Goal: Complete application form

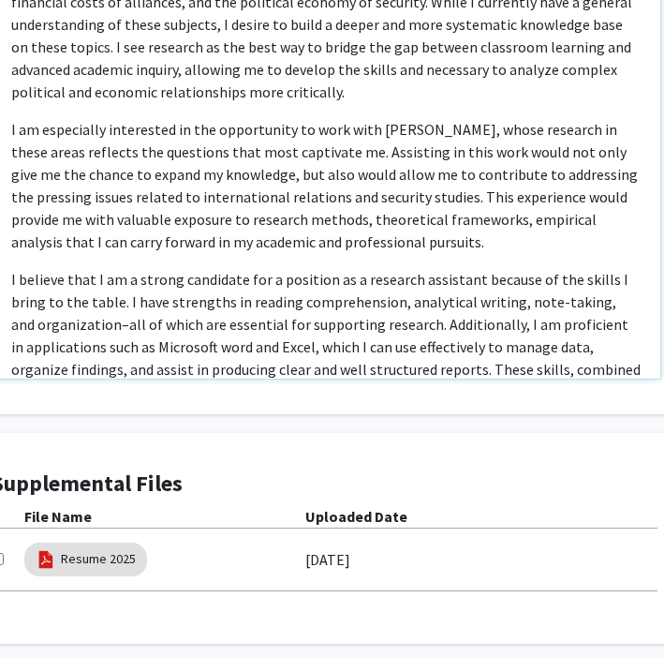
scroll to position [195, 0]
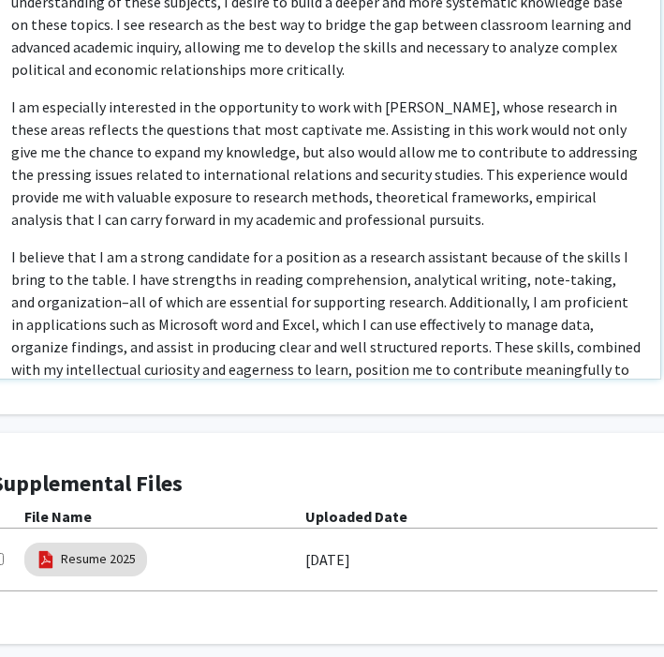
type textarea "<p>I am a Political Science major with strong interests in both domestic and fo…"
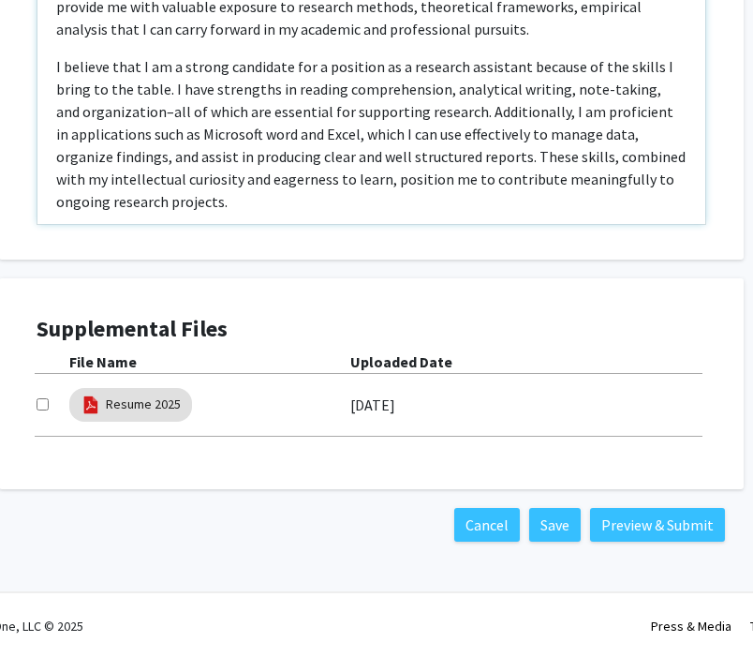
scroll to position [1045, 62]
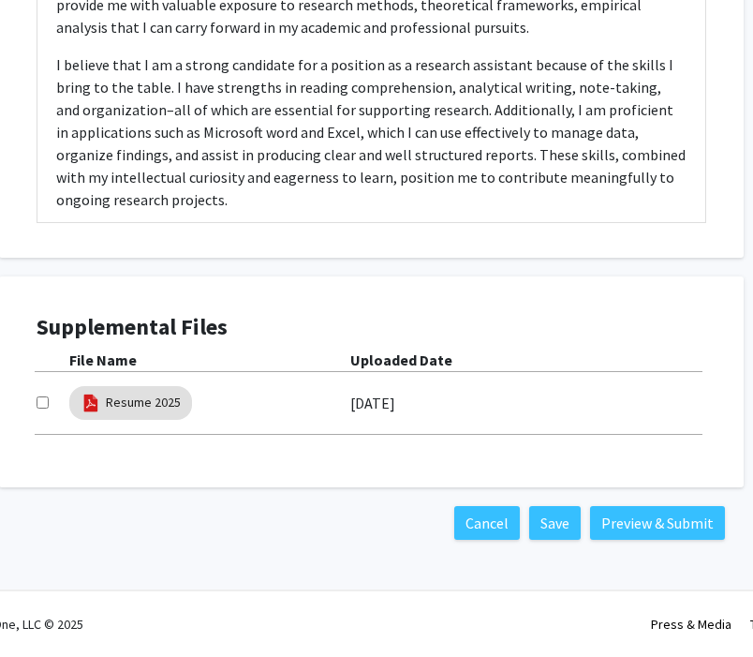
click at [42, 404] on input "checkbox" at bounding box center [43, 402] width 12 height 12
checkbox input "true"
click at [555, 522] on button "Save" at bounding box center [555, 523] width 52 height 34
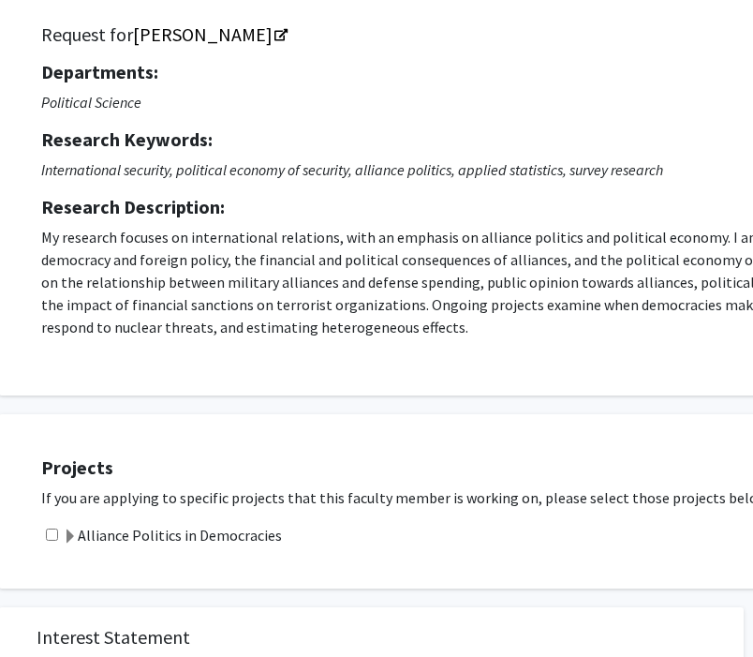
scroll to position [138, 62]
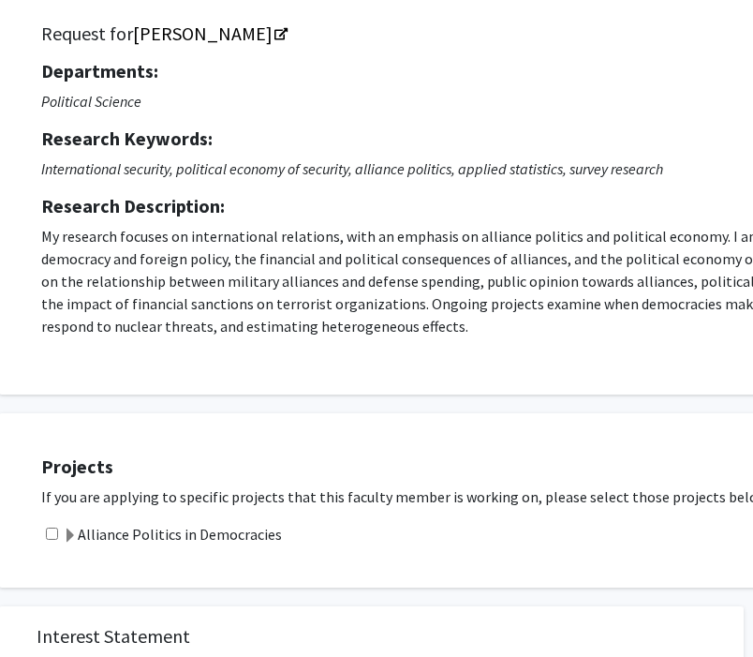
click at [52, 530] on input "checkbox" at bounding box center [52, 533] width 12 height 12
checkbox input "true"
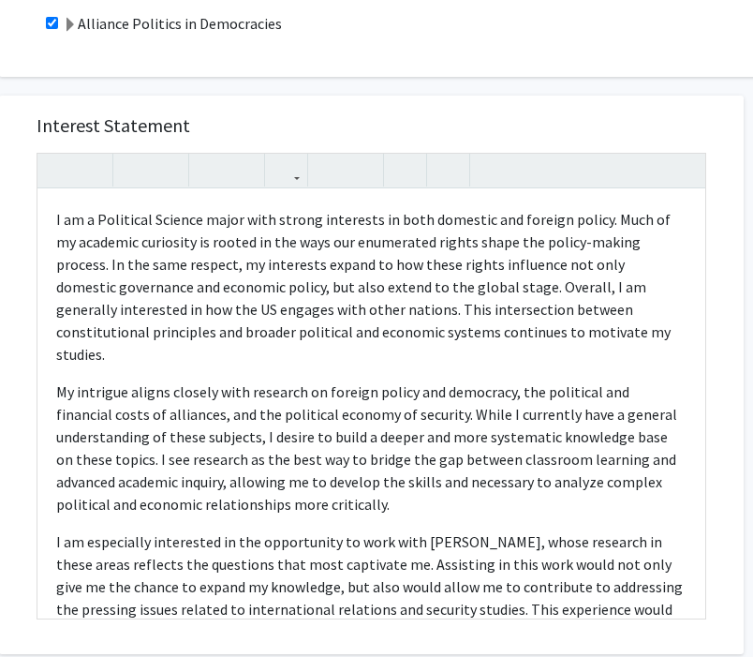
scroll to position [1045, 62]
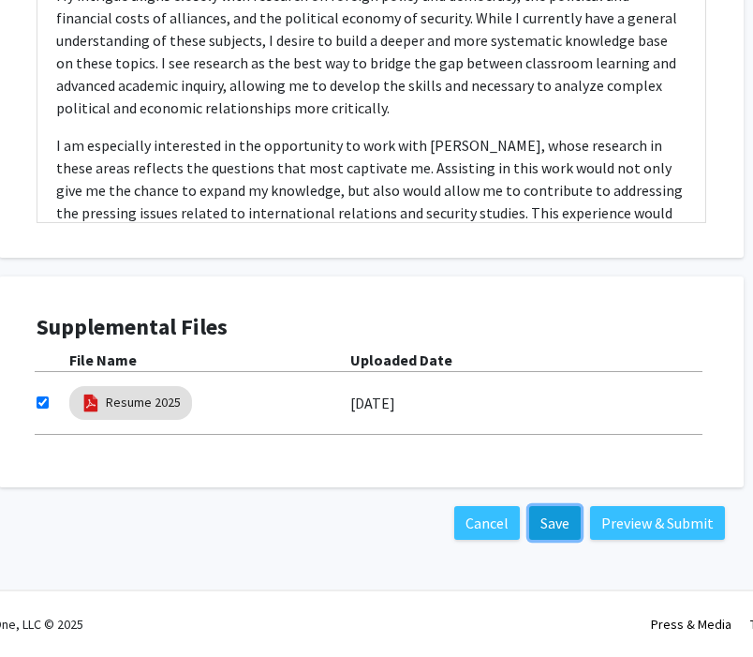
click at [558, 530] on button "Save" at bounding box center [555, 523] width 52 height 34
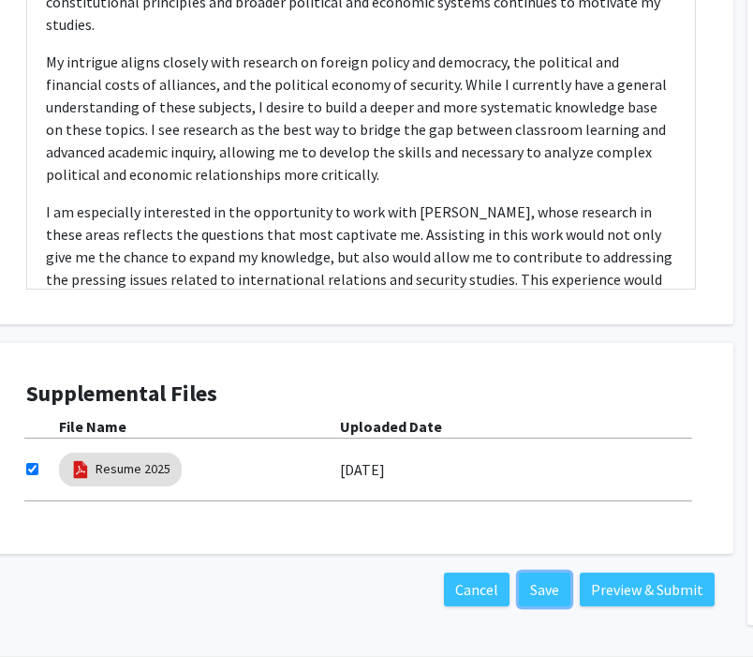
scroll to position [1045, 72]
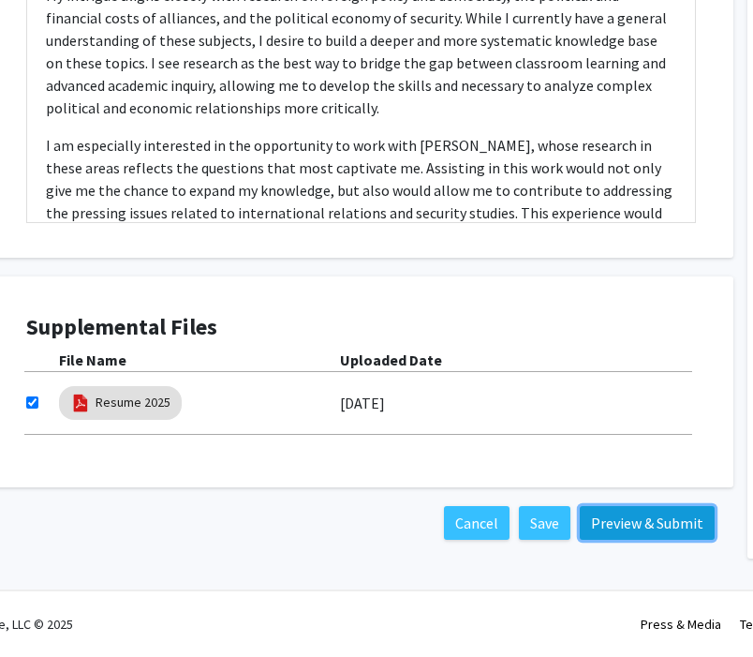
click at [659, 527] on button "Preview & Submit" at bounding box center [647, 523] width 135 height 34
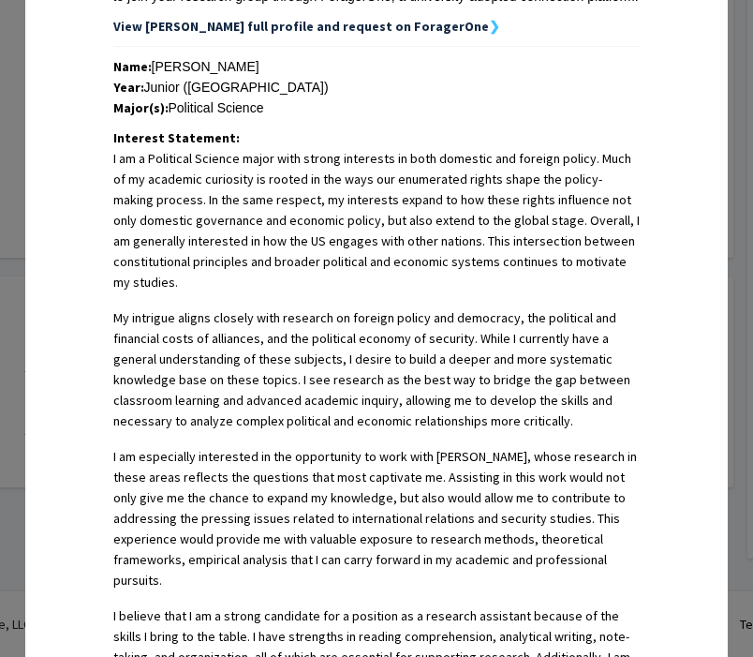
scroll to position [779, 0]
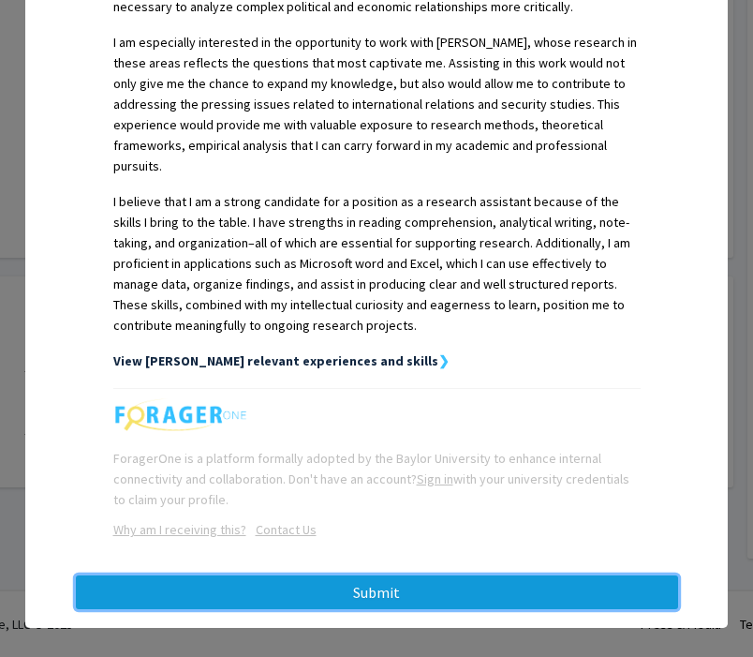
click at [352, 576] on button "Submit" at bounding box center [377, 592] width 602 height 34
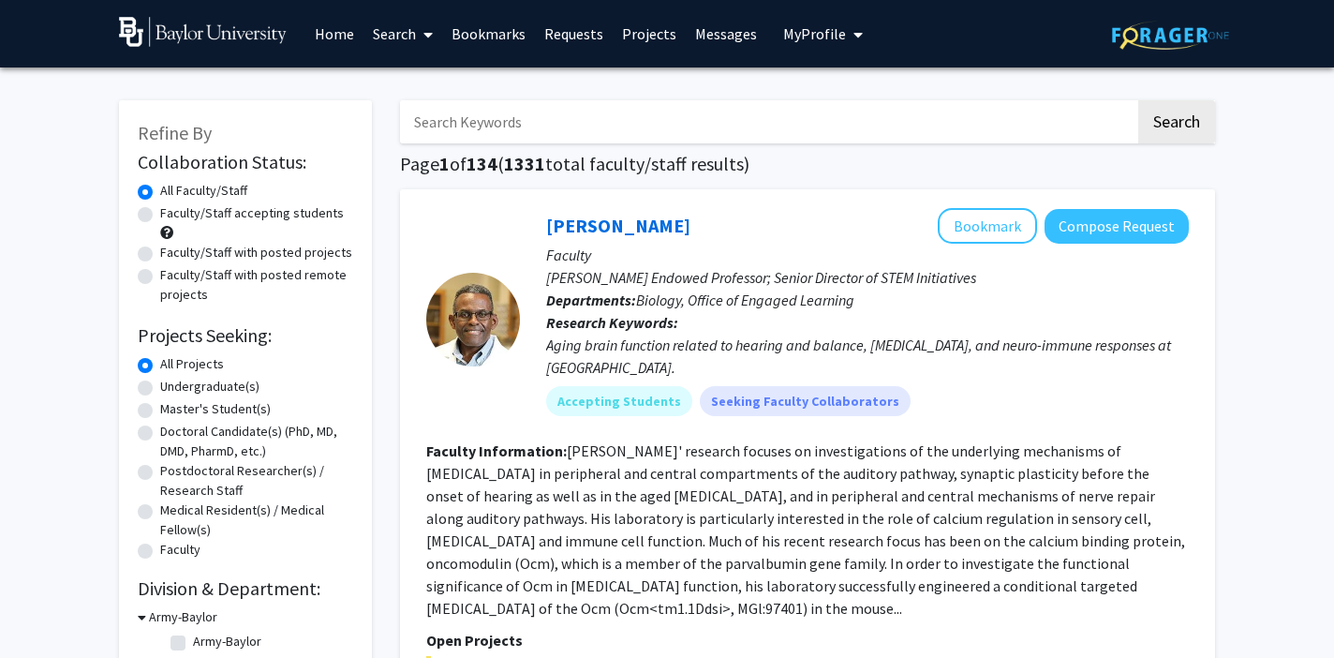
click at [521, 128] on input "Search Keywords" at bounding box center [767, 121] width 735 height 43
type input "Alley"
click at [1138, 100] on button "Search" at bounding box center [1176, 121] width 77 height 43
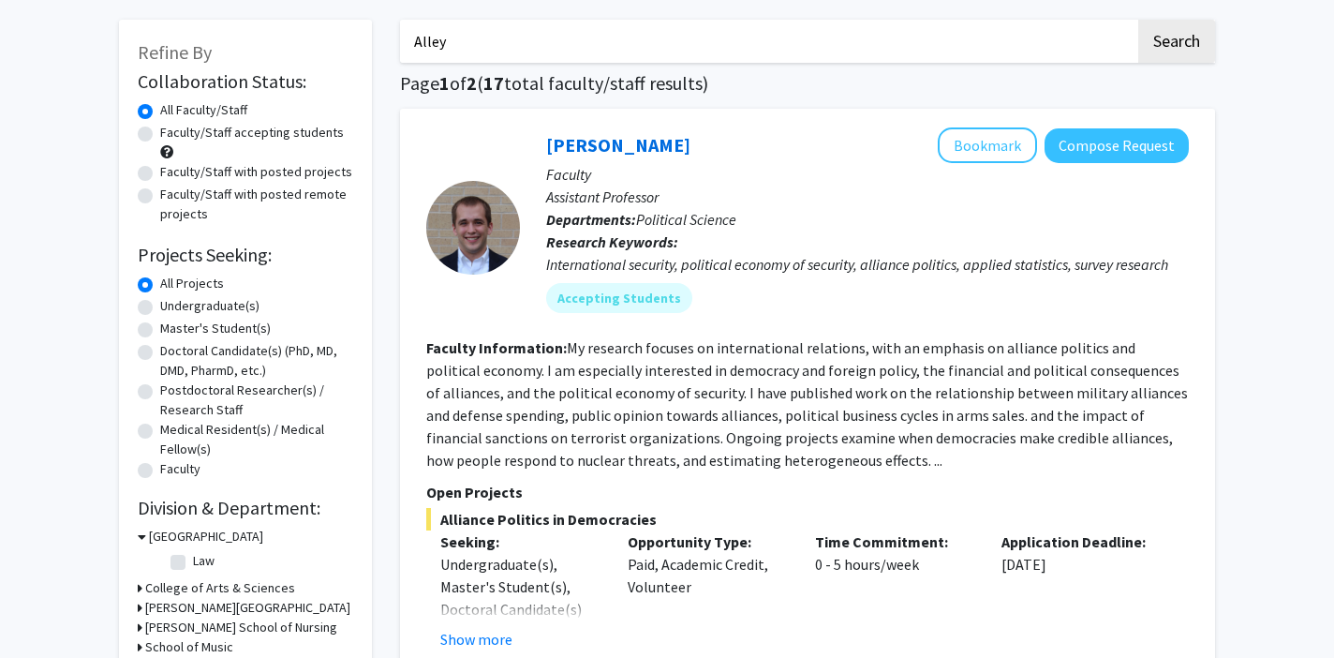
scroll to position [33, 0]
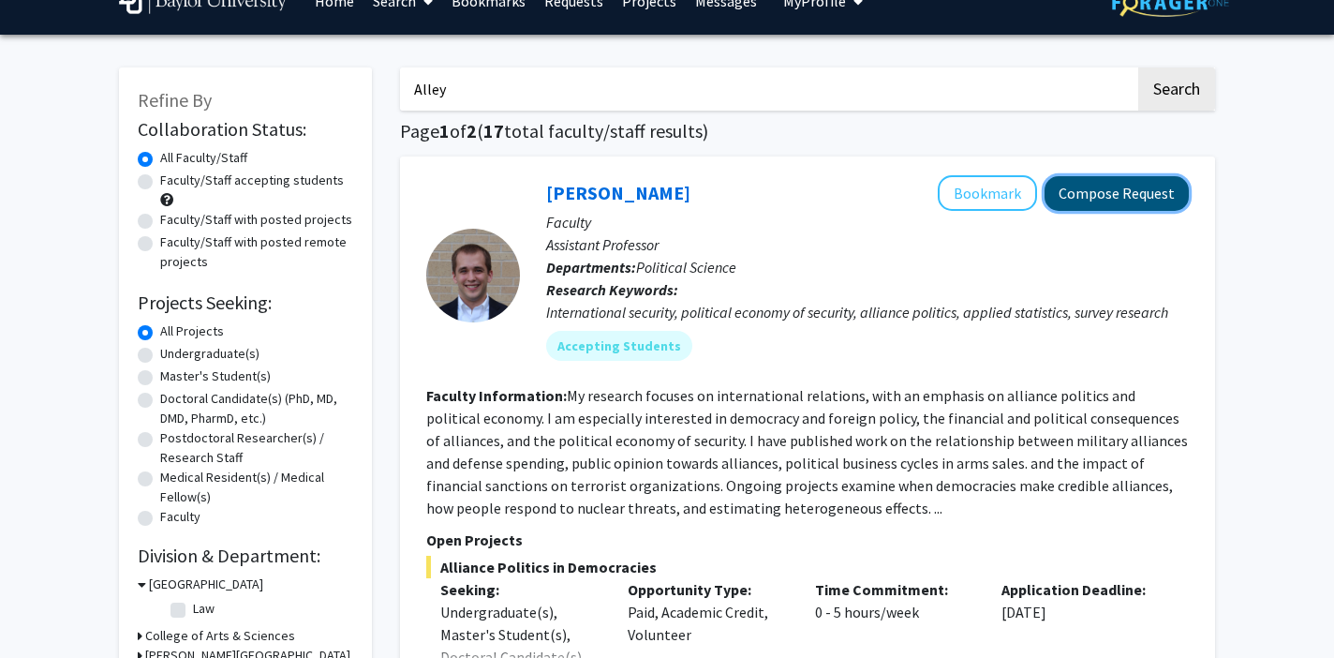
click at [1102, 187] on button "Compose Request" at bounding box center [1117, 193] width 144 height 35
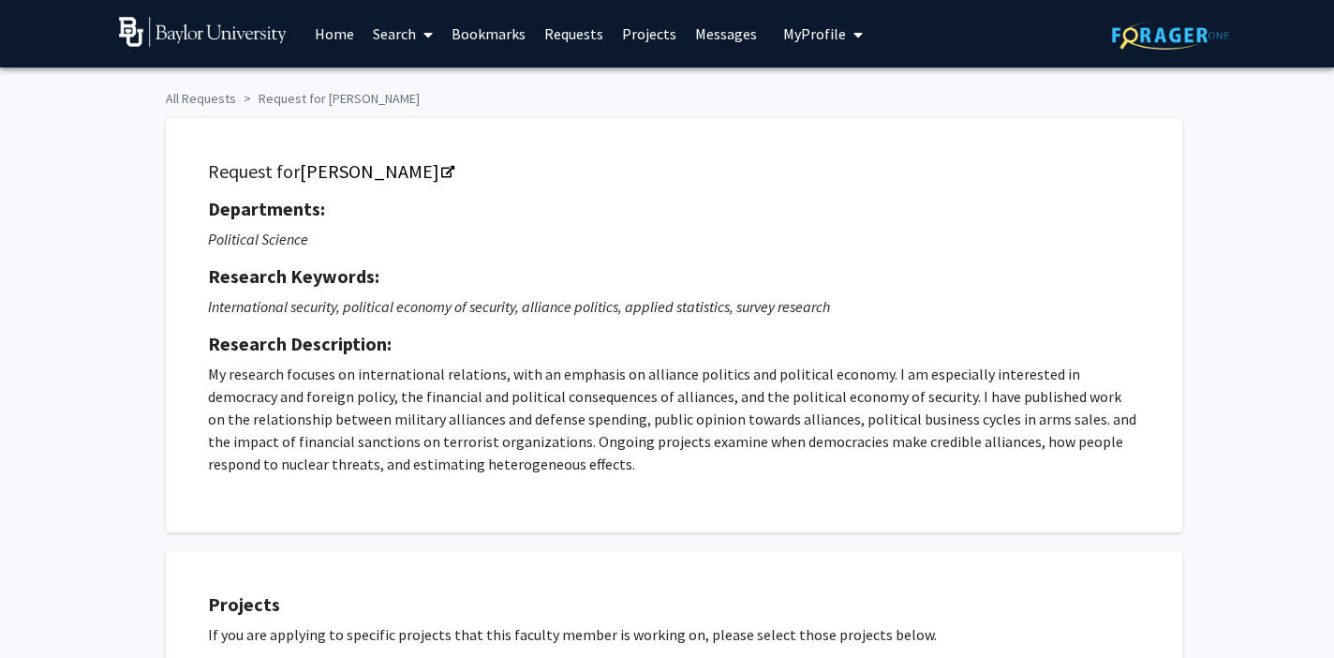
checkbox input "true"
